Goal: Find specific page/section: Find specific page/section

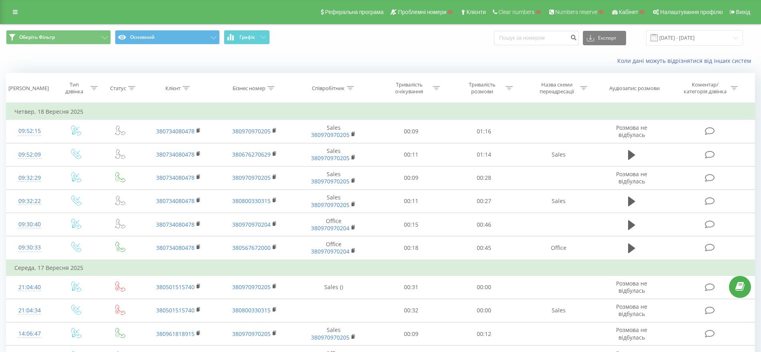
click at [14, 12] on icon at bounding box center [15, 12] width 5 height 6
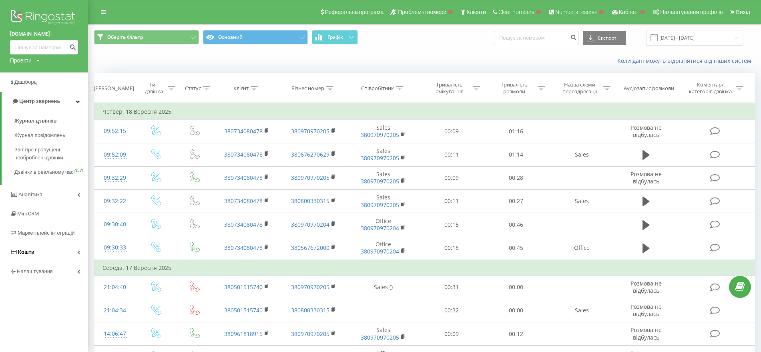
click at [35, 259] on link "Кошти" at bounding box center [44, 252] width 88 height 19
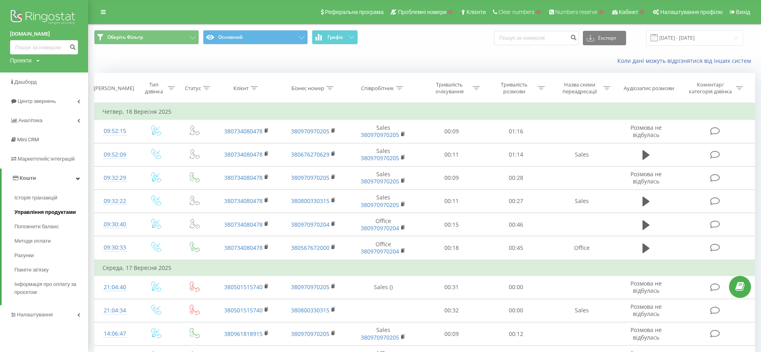
click at [33, 211] on span "Управління продуктами" at bounding box center [45, 212] width 62 height 8
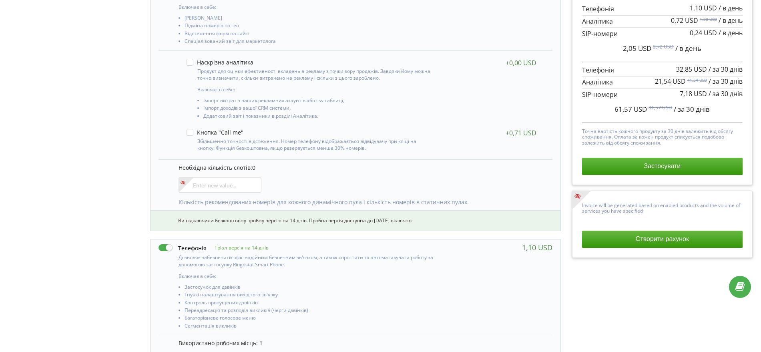
scroll to position [202, 0]
